Goal: Task Accomplishment & Management: Manage account settings

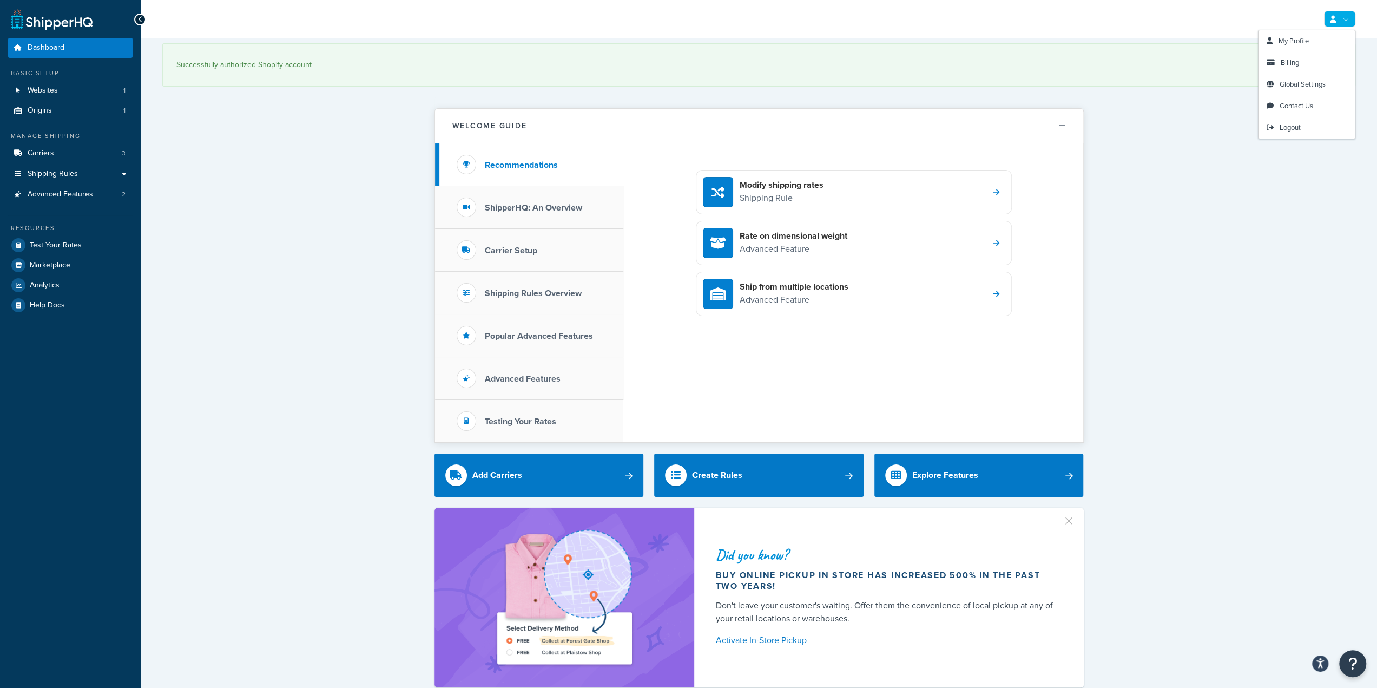
click at [1333, 16] on icon at bounding box center [1333, 19] width 6 height 7
click at [1299, 42] on span "My Profile" at bounding box center [1293, 41] width 30 height 10
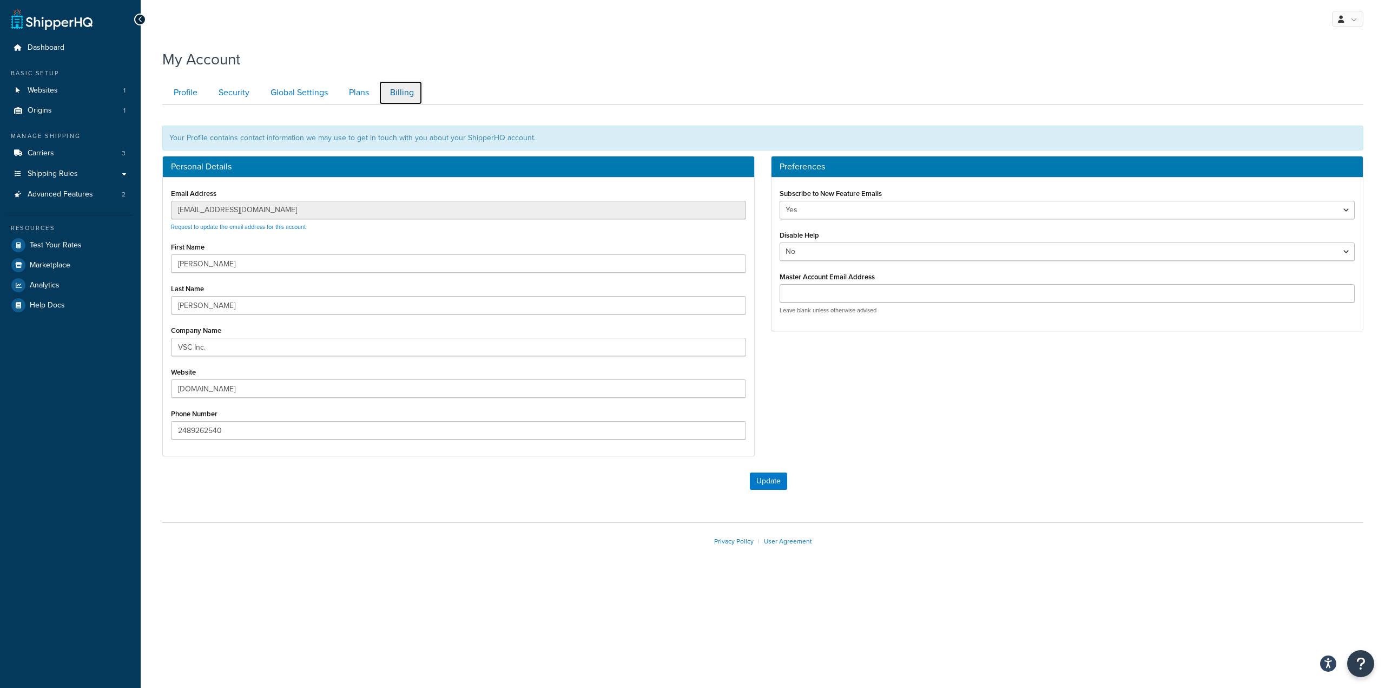
click at [405, 95] on link "Billing" at bounding box center [401, 93] width 44 height 24
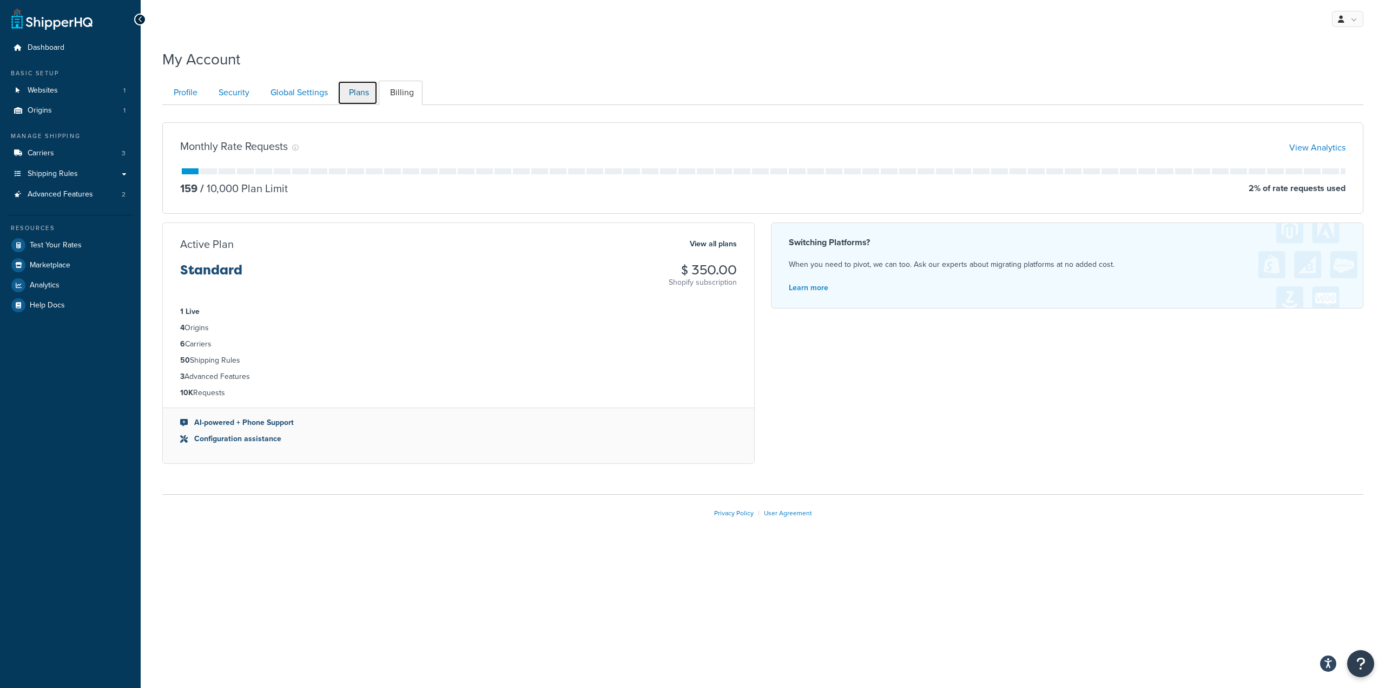
click at [351, 97] on link "Plans" at bounding box center [358, 93] width 40 height 24
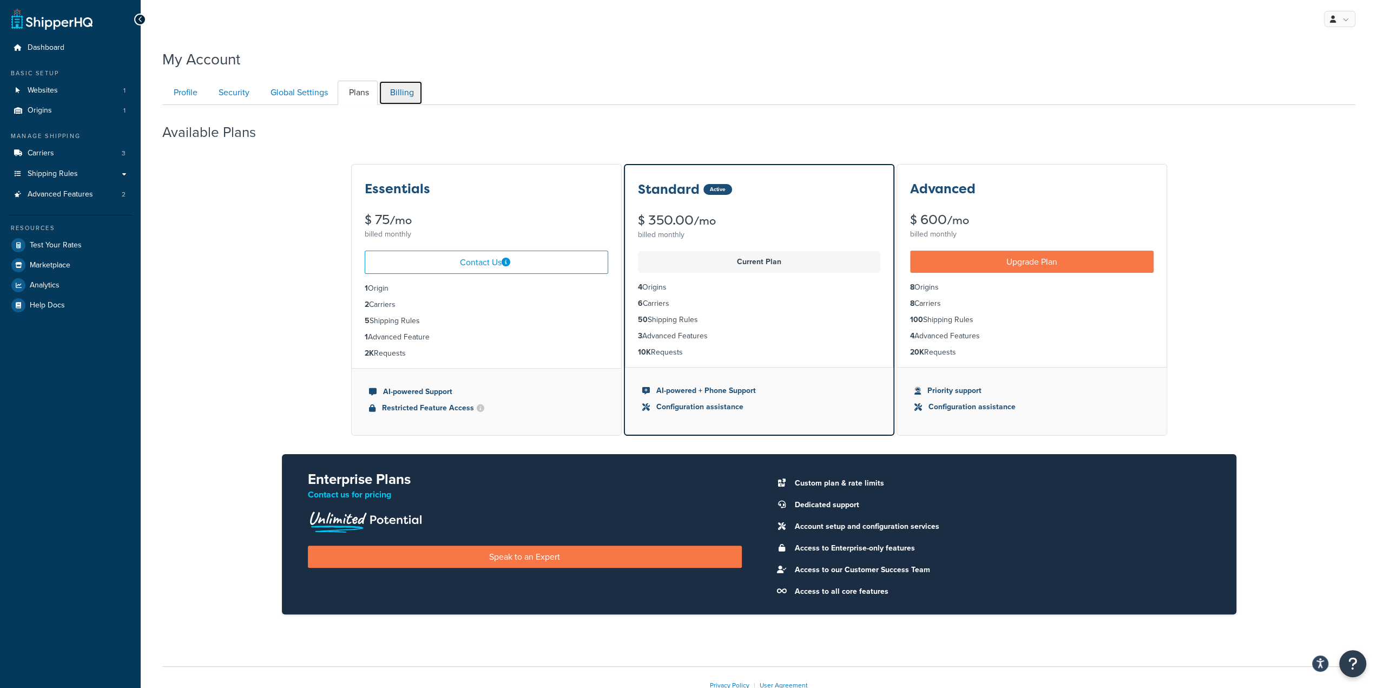
click at [394, 90] on link "Billing" at bounding box center [401, 93] width 44 height 24
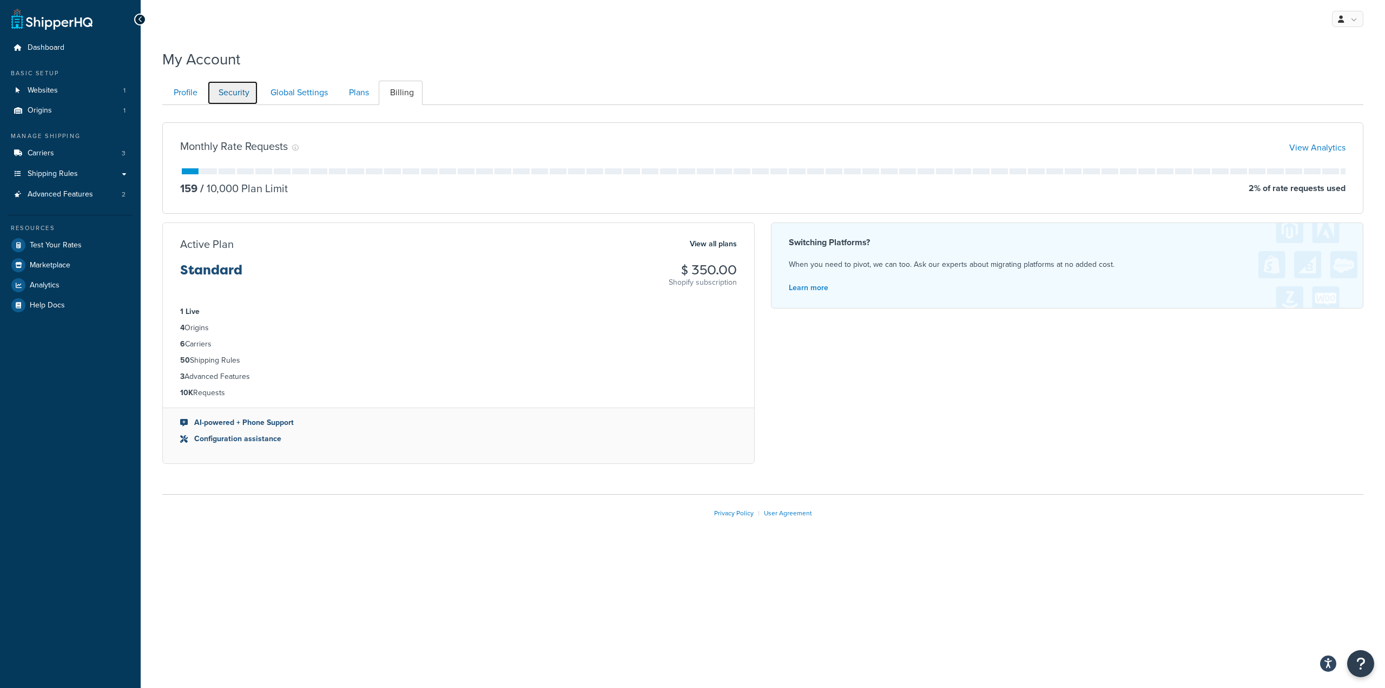
click at [241, 94] on link "Security" at bounding box center [232, 93] width 51 height 24
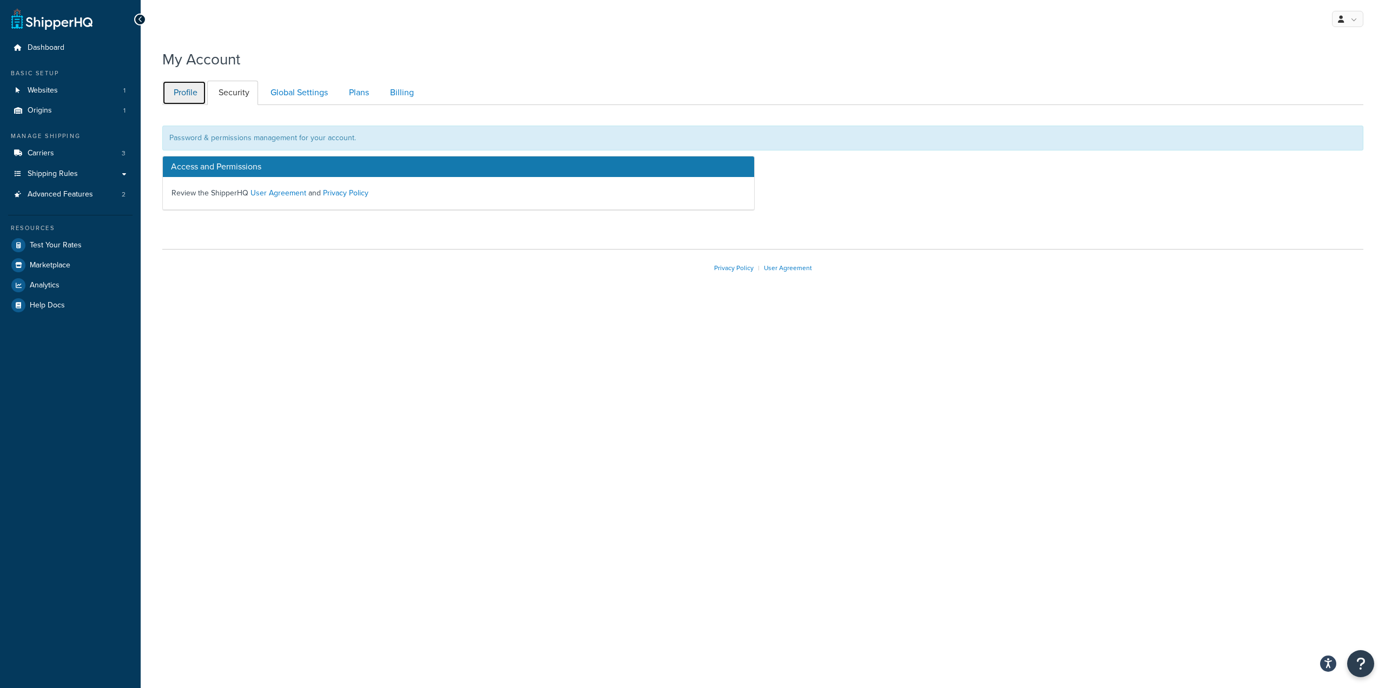
click at [173, 90] on link "Profile" at bounding box center [184, 93] width 44 height 24
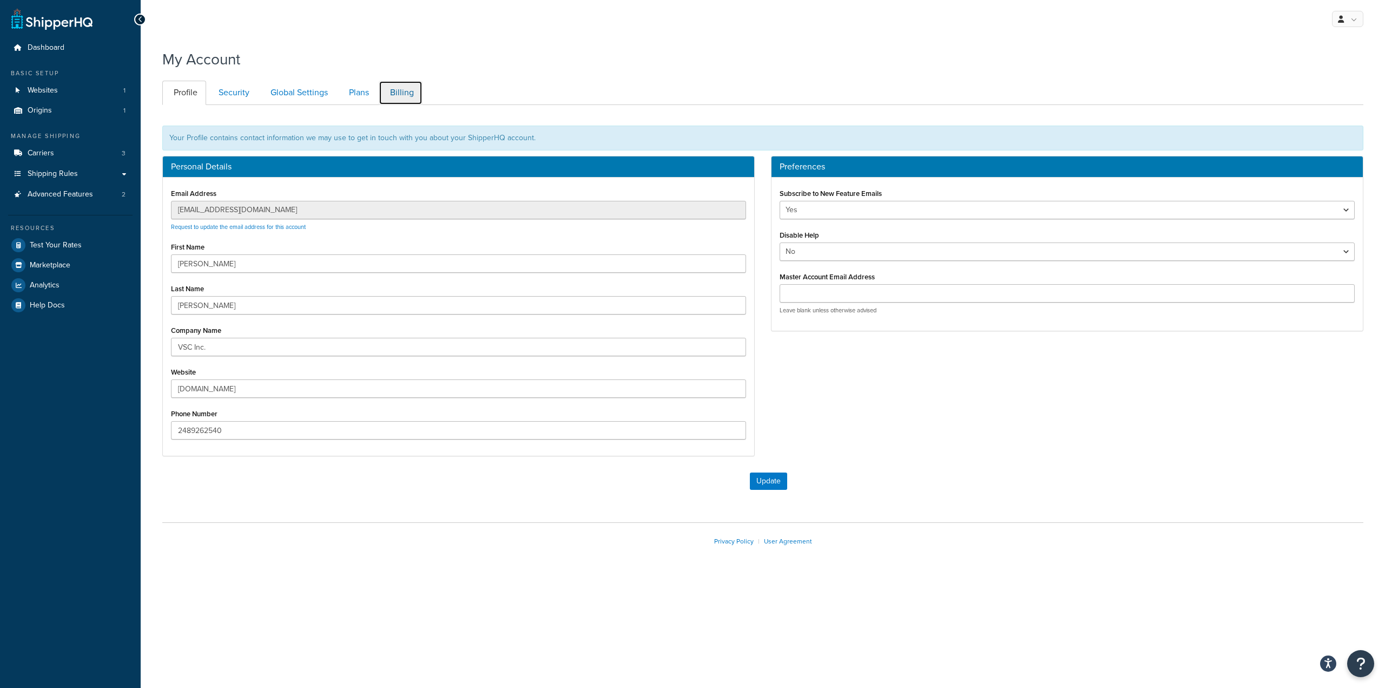
click at [414, 94] on link "Billing" at bounding box center [401, 93] width 44 height 24
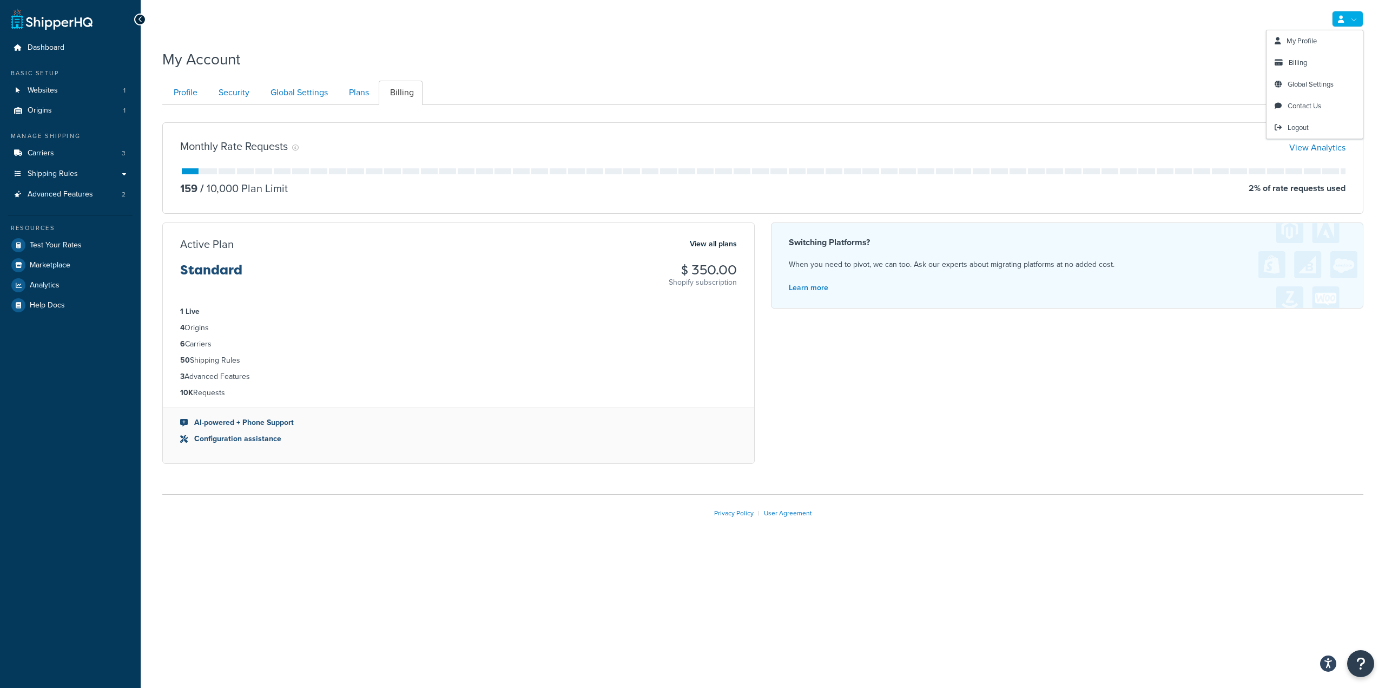
click at [1354, 17] on link at bounding box center [1347, 19] width 31 height 16
click at [1308, 70] on link "Billing" at bounding box center [1314, 63] width 96 height 22
click at [1305, 88] on span "Global Settings" at bounding box center [1311, 84] width 46 height 10
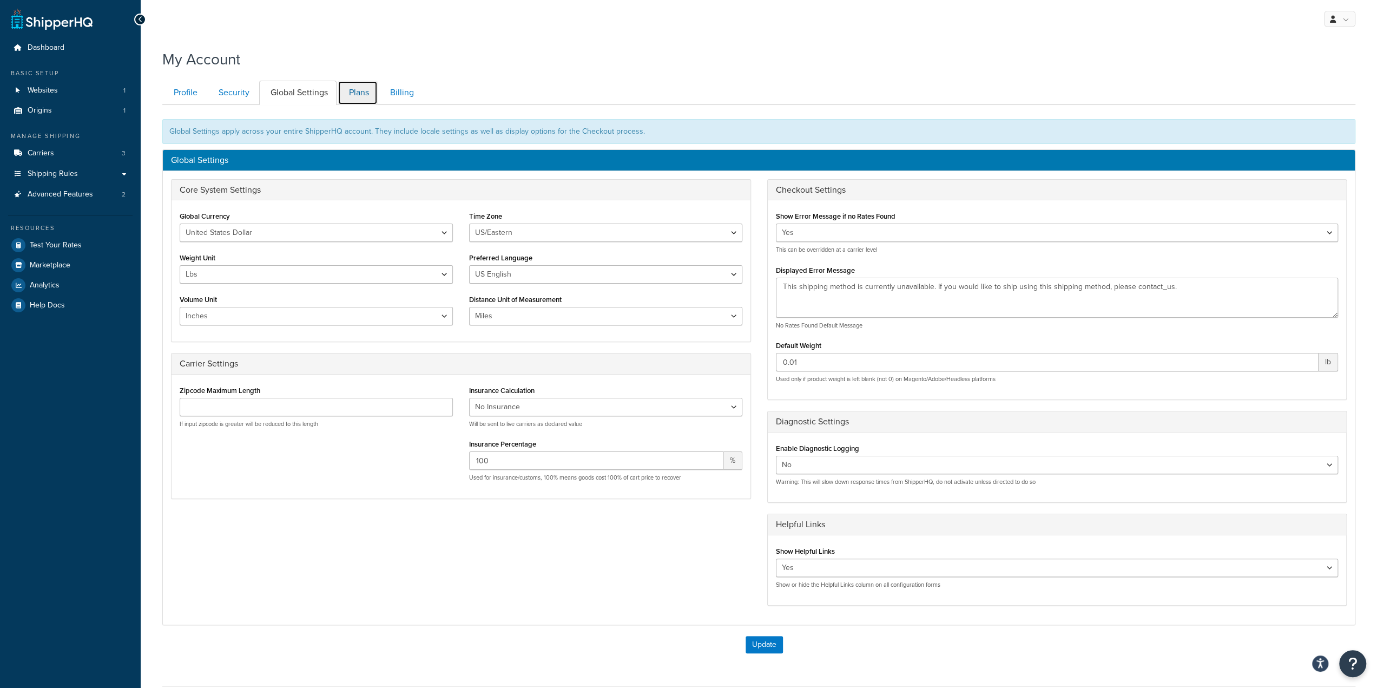
click at [353, 89] on link "Plans" at bounding box center [358, 93] width 40 height 24
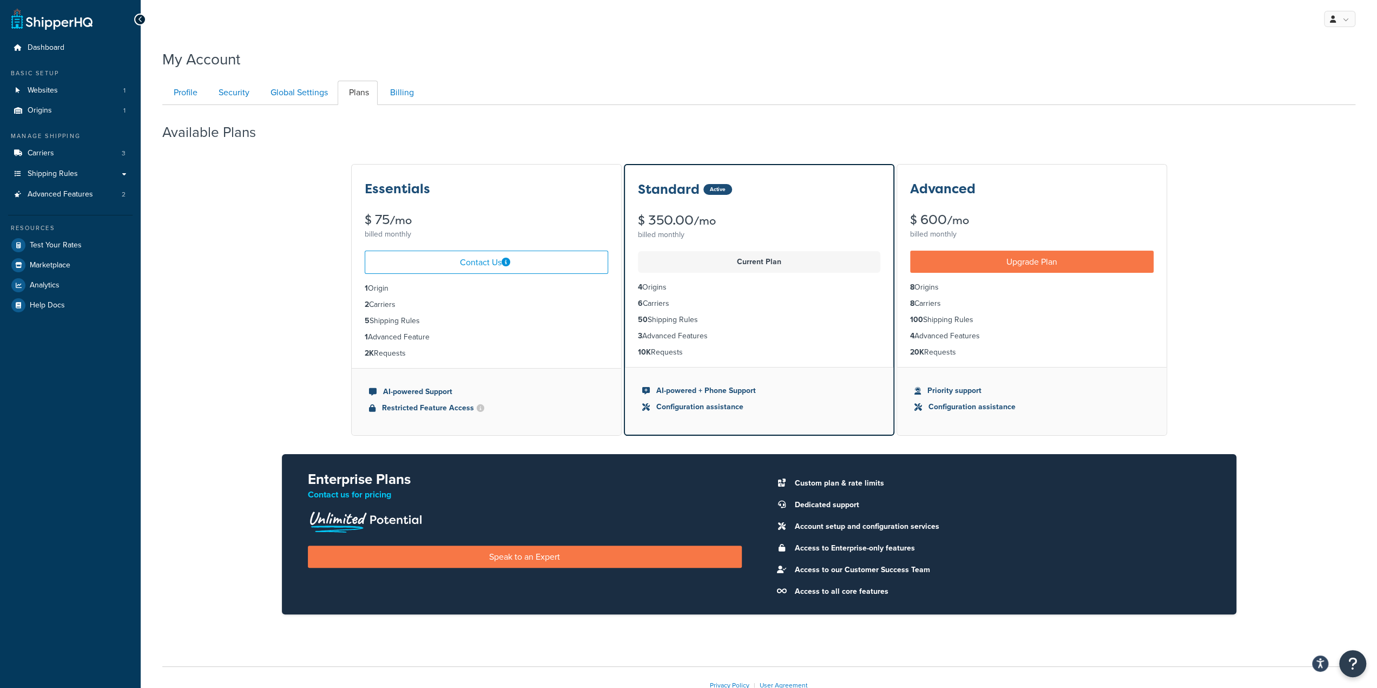
scroll to position [69, 0]
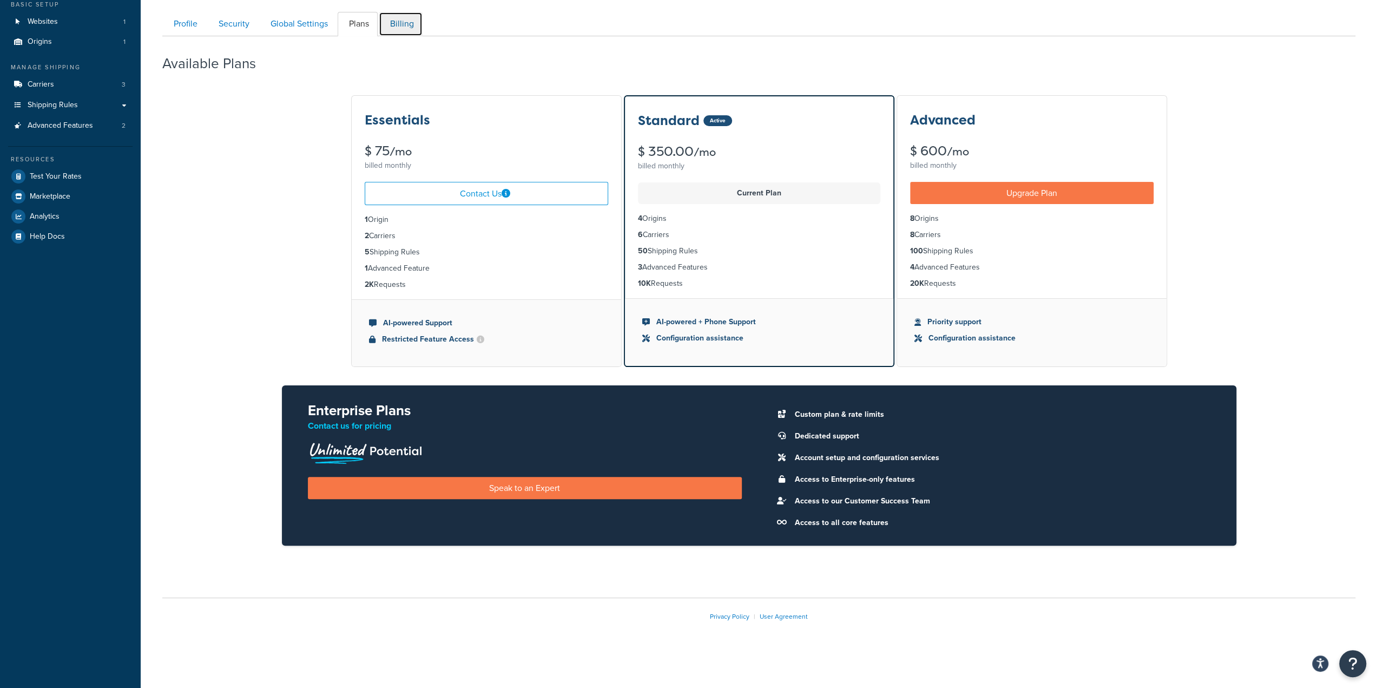
click at [408, 27] on link "Billing" at bounding box center [401, 24] width 44 height 24
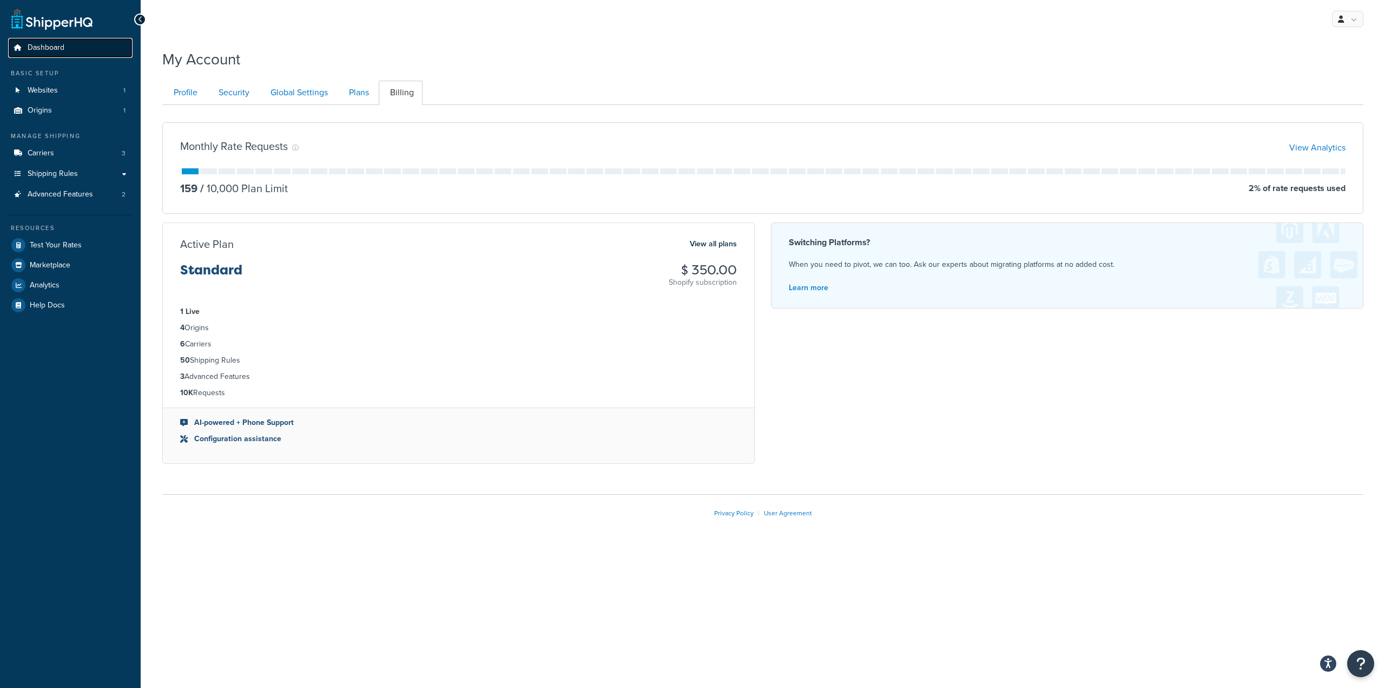
click at [81, 49] on link "Dashboard" at bounding box center [70, 48] width 124 height 20
